Goal: Task Accomplishment & Management: Use online tool/utility

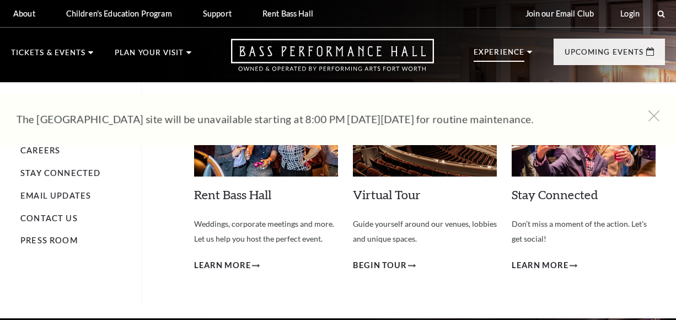
click at [519, 54] on p "Experience" at bounding box center [498, 54] width 51 height 13
click at [527, 52] on icon at bounding box center [529, 52] width 5 height 3
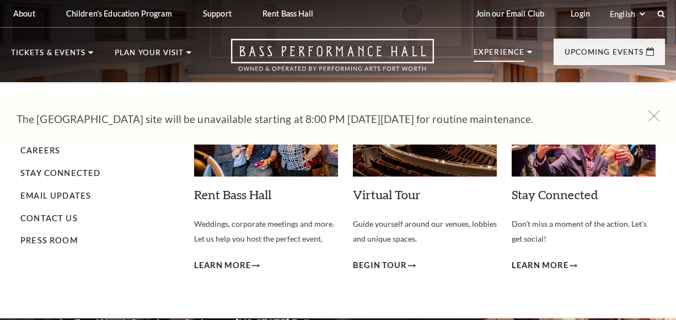
click at [511, 52] on p "Experience" at bounding box center [498, 54] width 51 height 13
click at [509, 53] on p "Experience" at bounding box center [498, 54] width 51 height 13
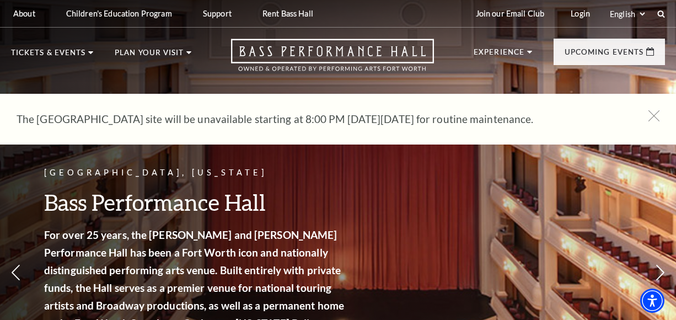
click at [527, 47] on ul "Experience Tours Volunteers Careers Stay Connected Email Updates Contact Us Pre…" at bounding box center [568, 61] width 191 height 44
click at [655, 114] on icon at bounding box center [654, 116] width 14 height 14
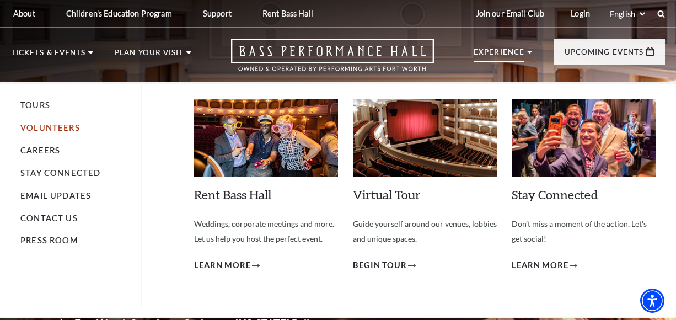
click at [68, 131] on link "Volunteers" at bounding box center [50, 127] width 60 height 9
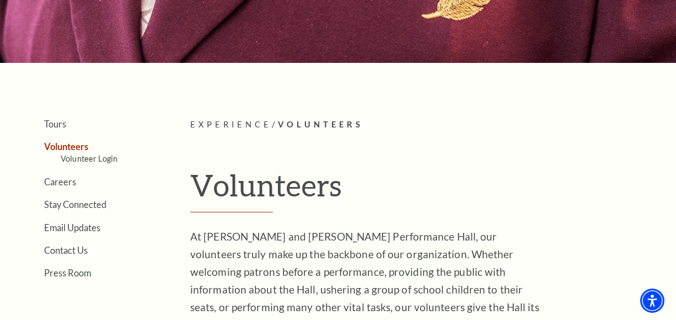
scroll to position [165, 0]
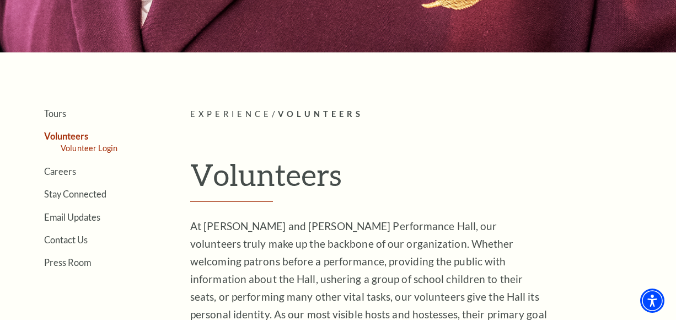
click at [98, 148] on link "Volunteer Login" at bounding box center [89, 147] width 57 height 9
